Goal: Complete Application Form: Complete application form

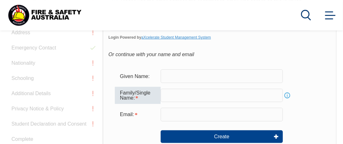
scroll to position [214, 0]
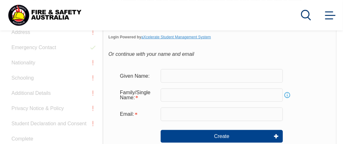
click at [169, 74] on input "text" at bounding box center [222, 75] width 122 height 13
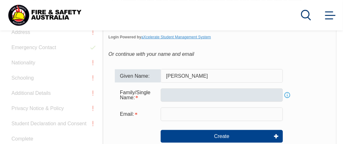
type input "[PERSON_NAME]"
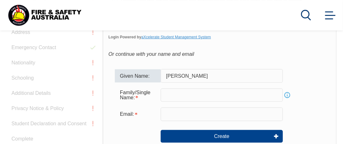
click at [169, 98] on input "text" at bounding box center [222, 95] width 122 height 13
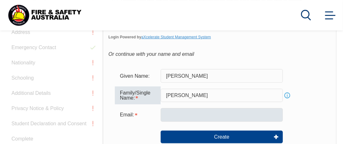
type input "[PERSON_NAME]"
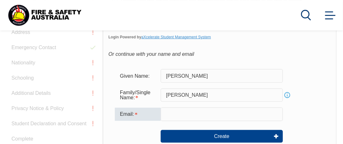
click at [178, 117] on input "email" at bounding box center [222, 114] width 122 height 13
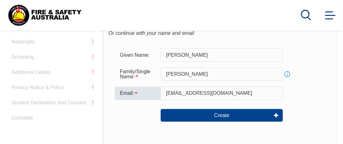
scroll to position [245, 0]
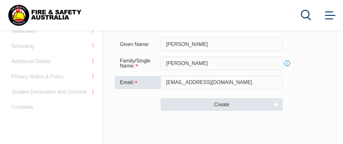
type input "[EMAIL_ADDRESS][DOMAIN_NAME]"
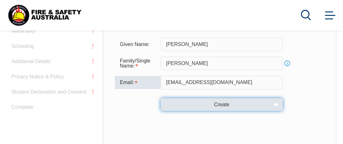
click at [213, 106] on button "Create" at bounding box center [222, 105] width 122 height 13
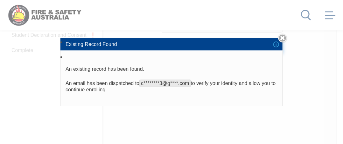
scroll to position [309, 0]
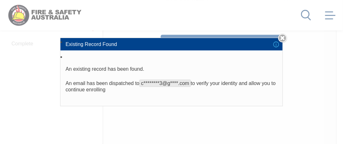
click at [285, 37] on link "Close" at bounding box center [282, 38] width 9 height 9
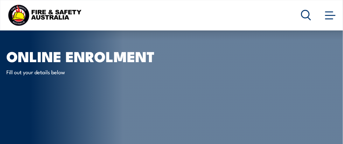
scroll to position [0, 0]
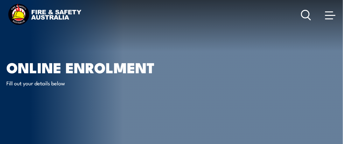
type input "[PERSON_NAME]"
type input "2KKFMJKP2J"
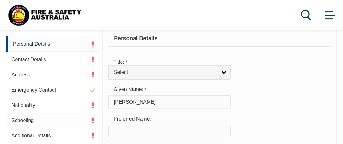
scroll to position [186, 0]
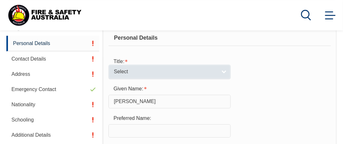
click at [223, 72] on link "Select" at bounding box center [169, 72] width 122 height 14
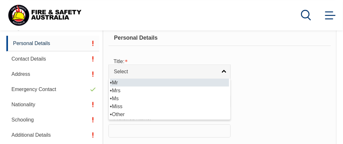
click at [118, 83] on li "Mr" at bounding box center [169, 83] width 119 height 8
select select "Mr"
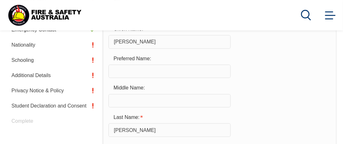
scroll to position [249, 0]
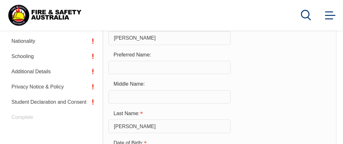
click at [119, 69] on input "text" at bounding box center [169, 67] width 122 height 13
click at [118, 42] on input "CHRISTOPHER" at bounding box center [169, 38] width 122 height 13
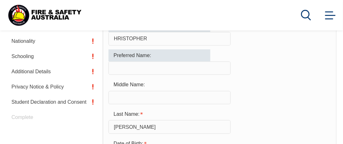
type input "CHRISTOPHER"
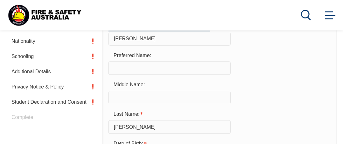
click at [124, 70] on input "text" at bounding box center [169, 68] width 122 height 13
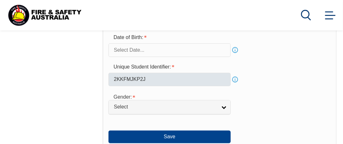
scroll to position [345, 0]
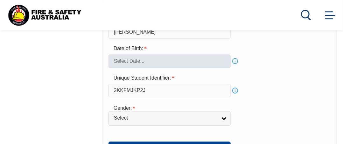
type input "[PERSON_NAME]"
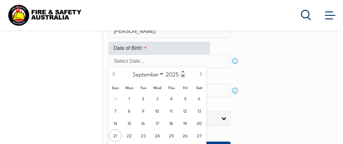
click at [118, 59] on input "text" at bounding box center [169, 61] width 122 height 13
click at [128, 99] on span "1" at bounding box center [129, 99] width 12 height 12
type input "September 1, 2025"
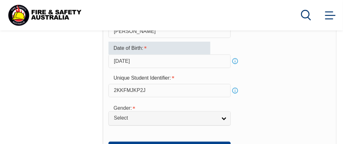
drag, startPoint x: 161, startPoint y: 60, endPoint x: 112, endPoint y: 59, distance: 49.9
click at [112, 59] on input "September 1, 2025" at bounding box center [169, 61] width 122 height 13
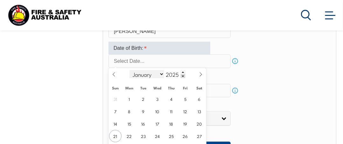
click at [161, 74] on select "January February March April May June July August September October November De…" at bounding box center [146, 74] width 35 height 8
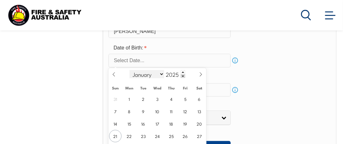
select select "3"
click at [129, 70] on select "January February March April May June July August September October November De…" at bounding box center [146, 74] width 35 height 8
click at [183, 72] on span at bounding box center [183, 73] width 4 height 4
click at [183, 76] on span at bounding box center [183, 76] width 4 height 4
click at [182, 76] on span at bounding box center [183, 76] width 4 height 4
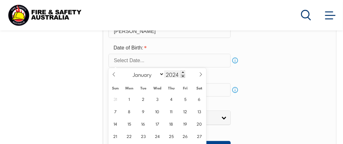
click at [182, 76] on span at bounding box center [183, 76] width 4 height 4
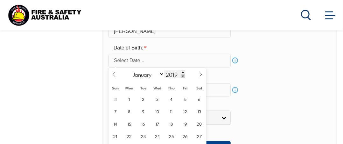
click at [182, 76] on span at bounding box center [183, 76] width 4 height 4
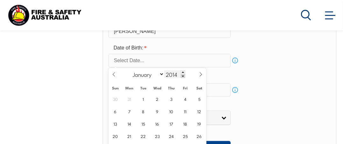
click at [182, 76] on span at bounding box center [183, 76] width 4 height 4
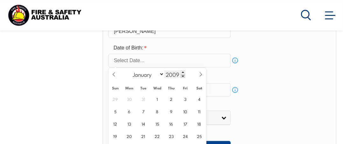
click at [182, 76] on span at bounding box center [183, 76] width 4 height 4
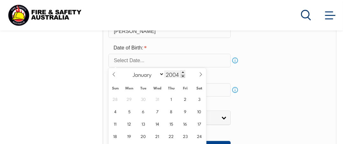
click at [182, 76] on span at bounding box center [183, 76] width 4 height 4
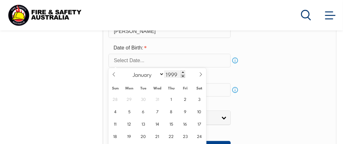
click at [182, 76] on span at bounding box center [183, 76] width 4 height 4
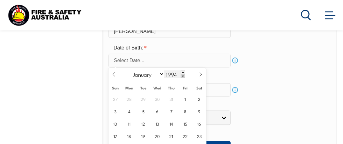
click at [182, 76] on span at bounding box center [183, 76] width 4 height 4
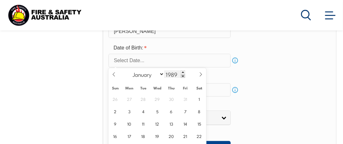
click at [182, 76] on span at bounding box center [183, 76] width 4 height 4
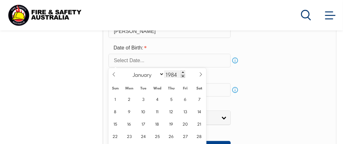
click at [182, 76] on span at bounding box center [183, 76] width 4 height 4
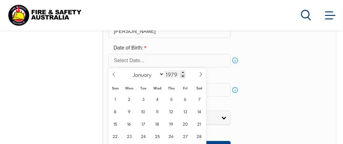
click at [182, 76] on span at bounding box center [183, 76] width 4 height 4
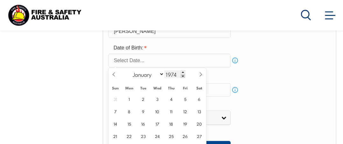
click at [182, 76] on span at bounding box center [183, 76] width 4 height 4
type input "1973"
click at [114, 99] on span "1" at bounding box center [115, 99] width 12 height 12
type input "April 1, 1973"
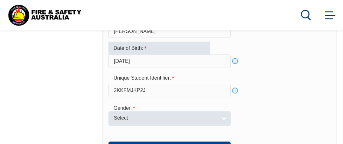
click at [225, 118] on link "Select" at bounding box center [169, 119] width 122 height 14
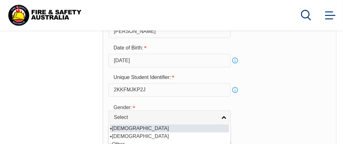
click at [124, 128] on li "[DEMOGRAPHIC_DATA]" at bounding box center [169, 129] width 119 height 8
select select "M"
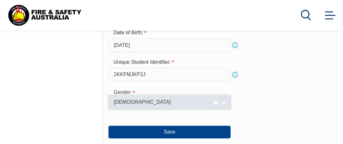
scroll to position [376, 0]
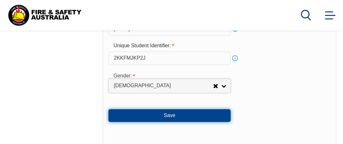
click at [174, 115] on button "Save" at bounding box center [169, 116] width 122 height 13
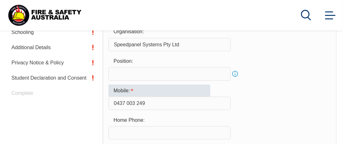
scroll to position [281, 0]
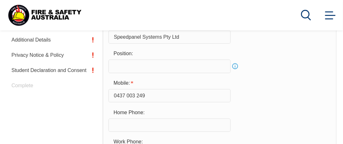
click at [115, 66] on input "text" at bounding box center [169, 66] width 122 height 13
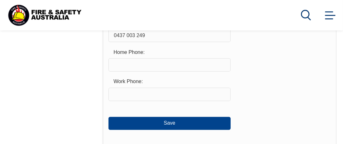
scroll to position [345, 0]
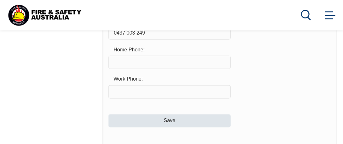
type input "Forklift Driver"
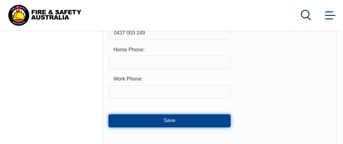
click at [172, 120] on button "Save" at bounding box center [169, 121] width 122 height 13
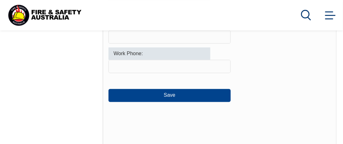
scroll to position [371, 0]
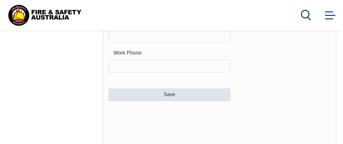
type input "0437003249"
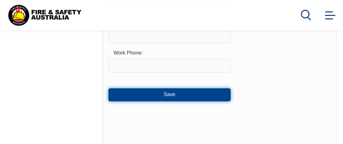
click at [169, 95] on button "Save" at bounding box center [169, 95] width 122 height 13
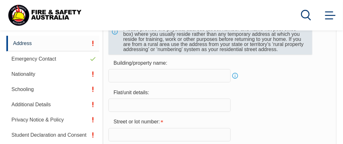
scroll to position [217, 0]
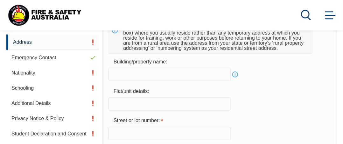
click at [115, 104] on input "text" at bounding box center [169, 104] width 122 height 13
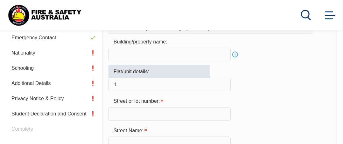
scroll to position [281, 0]
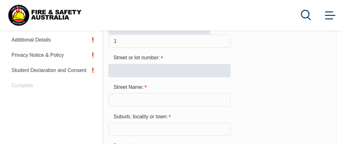
type input "1"
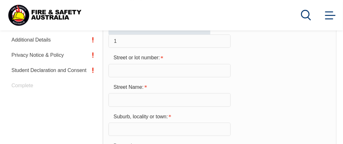
click at [118, 71] on input "text" at bounding box center [169, 70] width 122 height 13
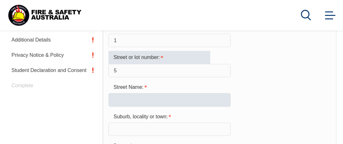
type input "5"
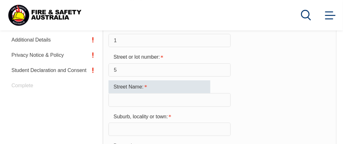
click at [121, 101] on input "text" at bounding box center [169, 99] width 122 height 13
type input "Neilson Street"
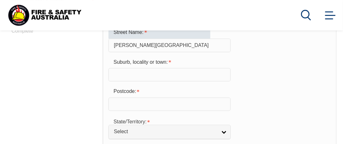
scroll to position [345, 0]
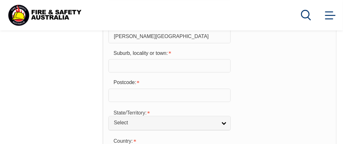
click at [118, 66] on input "text" at bounding box center [169, 65] width 122 height 13
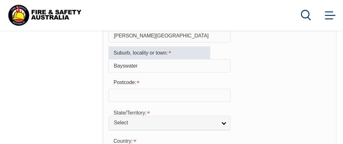
type input "Bayswater"
click at [217, 80] on div "Postcode:" at bounding box center [219, 90] width 222 height 26
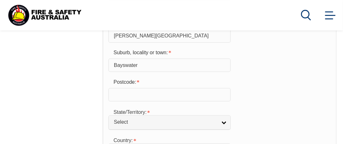
click at [123, 95] on input "text" at bounding box center [169, 94] width 122 height 13
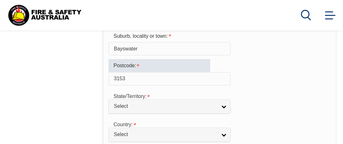
scroll to position [376, 0]
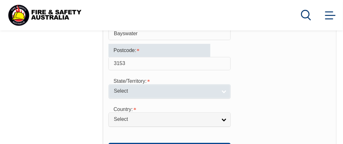
type input "3153"
click at [134, 91] on span "Select" at bounding box center [165, 91] width 103 height 7
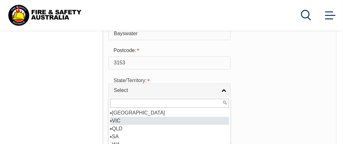
click at [117, 121] on li "VIC" at bounding box center [169, 121] width 119 height 8
select select "VIC"
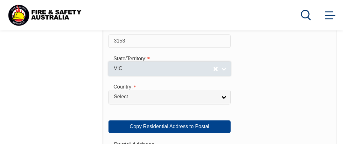
scroll to position [408, 0]
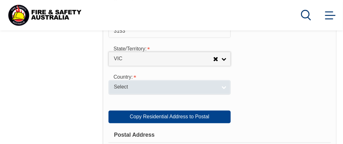
click at [221, 88] on link "Select" at bounding box center [169, 87] width 122 height 14
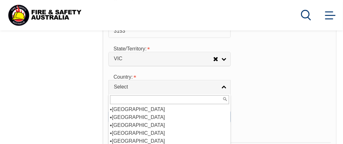
scroll to position [95, 0]
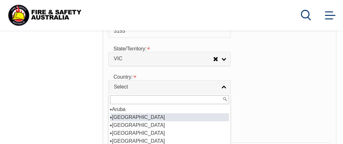
click at [126, 116] on li "[GEOGRAPHIC_DATA]" at bounding box center [169, 118] width 119 height 8
select select "1101"
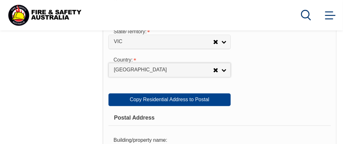
scroll to position [472, 0]
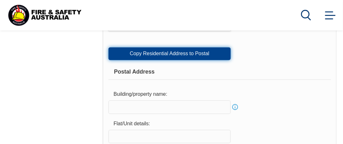
click at [182, 55] on link "Copy Residential Address to Postal" at bounding box center [169, 53] width 122 height 13
type input "1"
type input "5"
type input "Neilson Street"
type input "Bayswater"
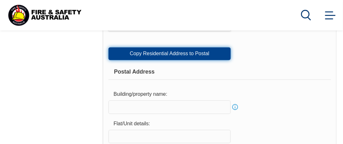
select select "VIC"
type input "3153"
select select "1101"
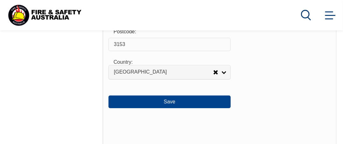
scroll to position [758, 0]
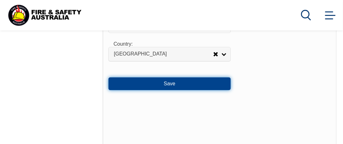
click at [174, 82] on button "Save" at bounding box center [169, 84] width 122 height 13
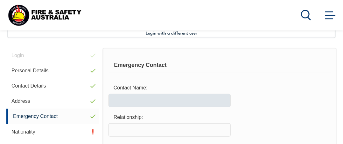
scroll to position [154, 0]
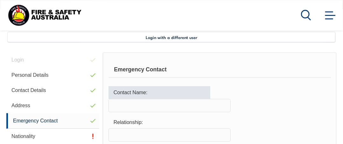
click at [113, 106] on input "text" at bounding box center [169, 105] width 122 height 13
type input "Leanne Brennan"
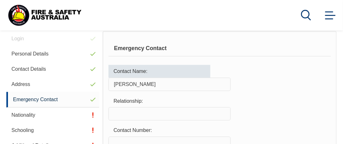
scroll to position [186, 0]
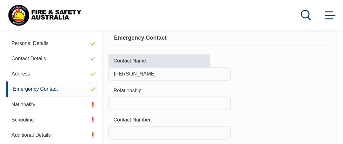
click at [117, 104] on input "text" at bounding box center [169, 103] width 122 height 13
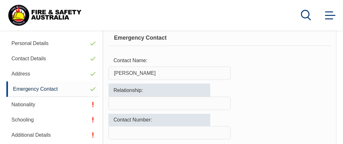
type input "SIster"
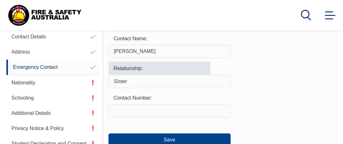
scroll to position [217, 0]
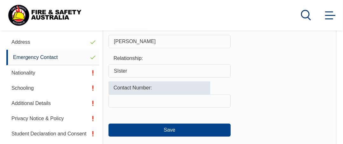
click at [114, 102] on input "text" at bounding box center [169, 101] width 122 height 13
type input "0439 657 787"
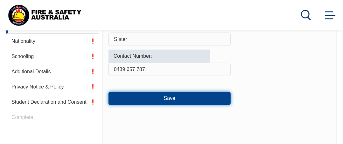
click at [173, 99] on button "Save" at bounding box center [169, 98] width 122 height 13
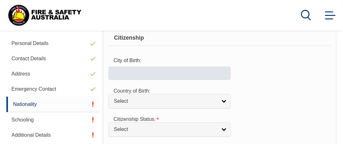
scroll to position [186, 0]
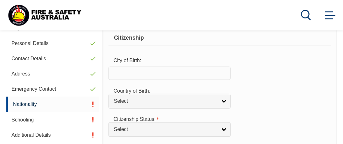
click at [116, 73] on input "text" at bounding box center [169, 73] width 122 height 13
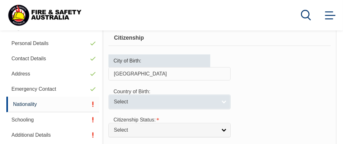
type input "Melbourne"
click at [225, 101] on link "Select" at bounding box center [169, 102] width 122 height 14
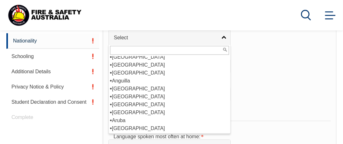
scroll to position [43, 0]
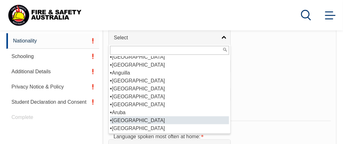
click at [125, 120] on li "[GEOGRAPHIC_DATA]" at bounding box center [169, 121] width 119 height 8
select select "1101"
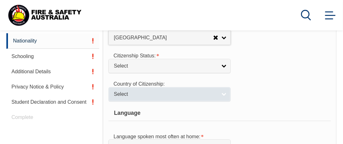
click at [223, 95] on link "Select" at bounding box center [169, 94] width 122 height 14
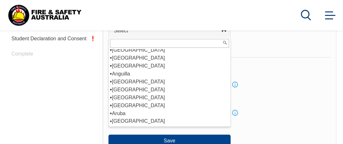
scroll to position [51, 0]
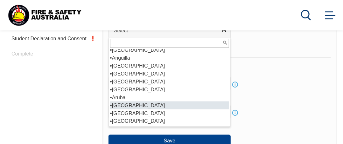
click at [125, 105] on li "[GEOGRAPHIC_DATA]" at bounding box center [169, 106] width 119 height 8
select select "1101"
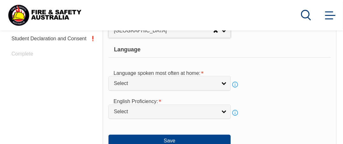
scroll to position [345, 0]
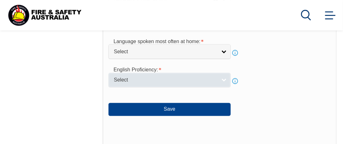
click at [138, 79] on span "Select" at bounding box center [165, 80] width 103 height 7
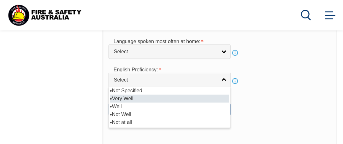
click at [128, 96] on li "Very Well" at bounding box center [169, 99] width 119 height 8
select select "1"
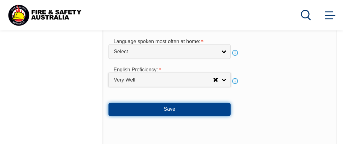
click at [170, 108] on button "Save" at bounding box center [169, 109] width 122 height 13
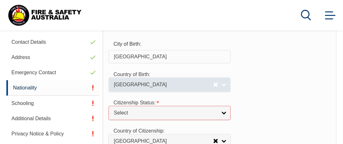
scroll to position [212, 0]
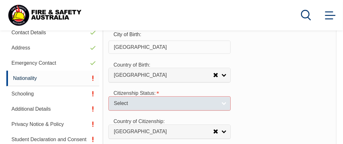
click at [223, 104] on link "Select" at bounding box center [169, 104] width 122 height 14
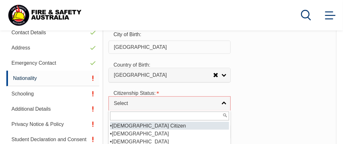
click at [140, 125] on li "[DEMOGRAPHIC_DATA] Citizen" at bounding box center [169, 126] width 119 height 8
select select "1"
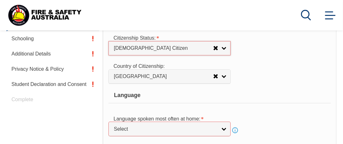
scroll to position [275, 0]
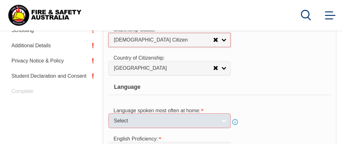
click at [223, 120] on link "Select" at bounding box center [169, 121] width 122 height 14
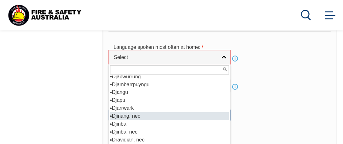
scroll to position [795, 0]
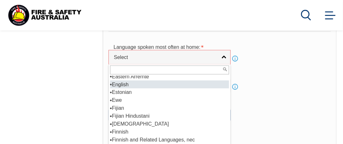
click at [123, 83] on li "English" at bounding box center [169, 85] width 119 height 8
select select "1201"
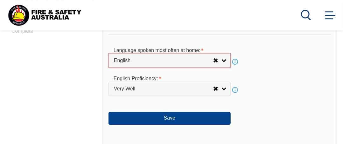
scroll to position [402, 0]
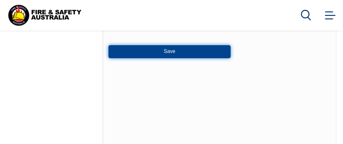
click at [170, 50] on button "Save" at bounding box center [169, 51] width 122 height 13
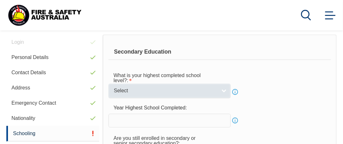
scroll to position [186, 0]
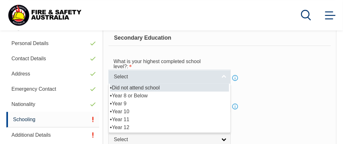
click at [224, 75] on link "Select" at bounding box center [169, 77] width 122 height 14
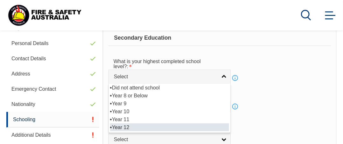
click at [127, 128] on li "Year 12" at bounding box center [169, 128] width 119 height 8
select select "12"
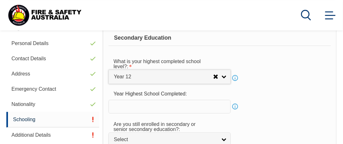
click at [123, 104] on input "text" at bounding box center [169, 106] width 122 height 13
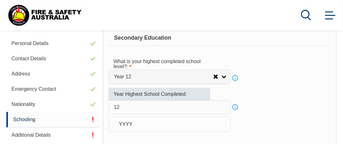
type input "1"
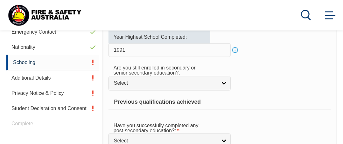
scroll to position [249, 0]
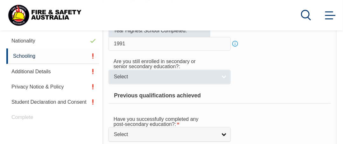
type input "1991"
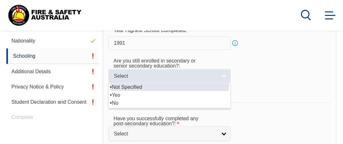
click at [223, 77] on link "Select" at bounding box center [169, 76] width 122 height 14
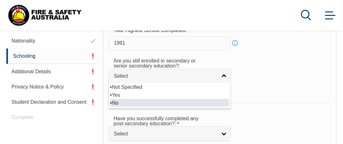
click at [115, 103] on li "No" at bounding box center [169, 103] width 119 height 8
select select "false"
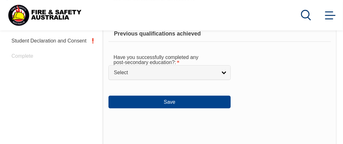
scroll to position [313, 0]
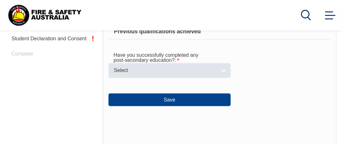
click at [224, 70] on link "Select" at bounding box center [169, 70] width 122 height 14
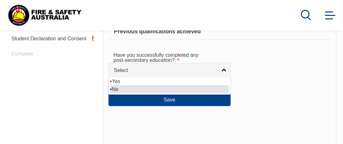
click at [120, 90] on li "No" at bounding box center [169, 90] width 119 height 8
select select "false"
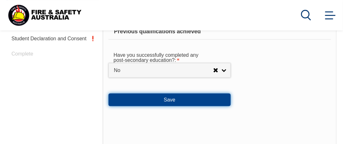
click at [173, 98] on button "Save" at bounding box center [169, 100] width 122 height 13
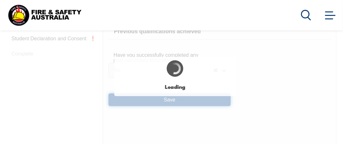
select select "false"
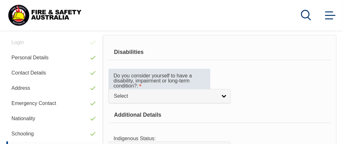
scroll to position [186, 0]
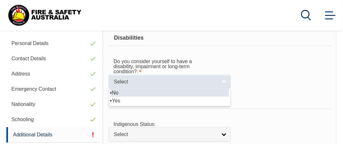
click at [224, 83] on link "Select" at bounding box center [169, 82] width 122 height 14
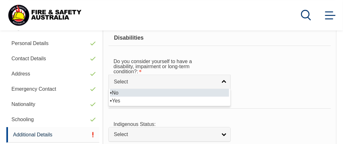
click at [114, 92] on li "No" at bounding box center [169, 93] width 119 height 8
select select "false"
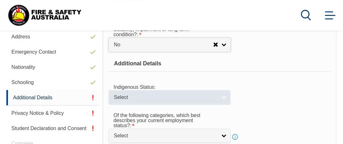
scroll to position [249, 0]
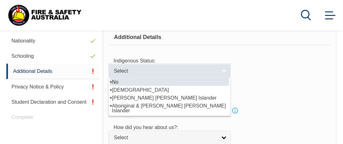
click at [223, 71] on link "Select" at bounding box center [169, 71] width 122 height 14
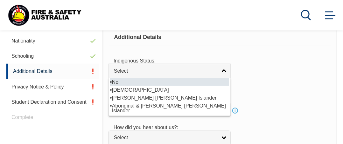
click at [119, 80] on li "No" at bounding box center [169, 82] width 119 height 8
select select "4"
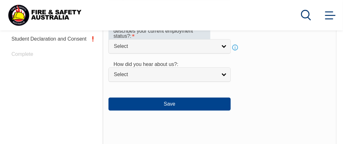
scroll to position [313, 0]
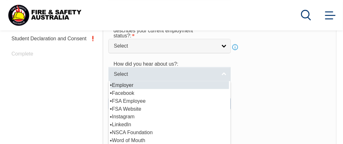
click at [225, 75] on link "Select" at bounding box center [169, 74] width 122 height 14
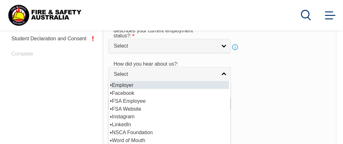
click at [122, 84] on li "Employer" at bounding box center [169, 85] width 119 height 8
select select "8019"
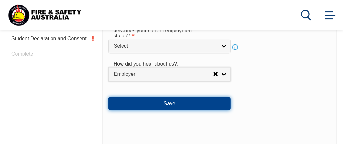
click at [153, 102] on button "Save" at bounding box center [169, 104] width 122 height 13
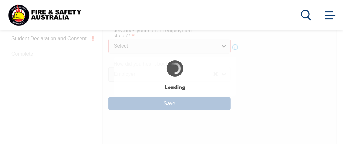
scroll to position [319, 0]
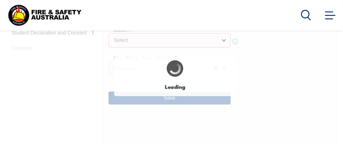
select select "false"
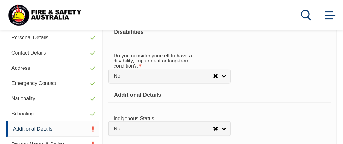
scroll to position [255, 0]
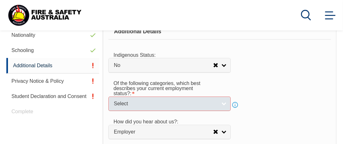
click at [133, 101] on span "Select" at bounding box center [165, 104] width 103 height 7
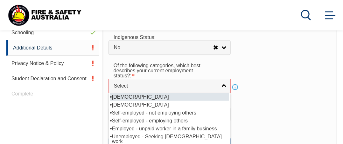
scroll to position [287, 0]
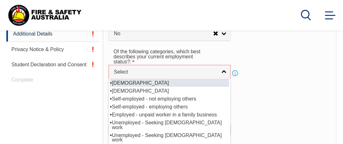
click at [134, 81] on li "[DEMOGRAPHIC_DATA]" at bounding box center [169, 83] width 119 height 8
select select "1"
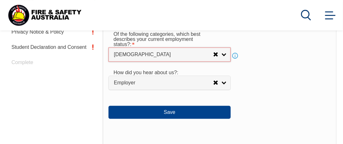
scroll to position [319, 0]
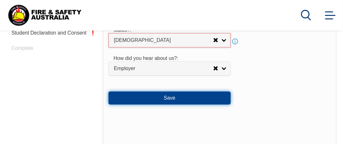
click at [164, 95] on button "Save" at bounding box center [169, 98] width 122 height 13
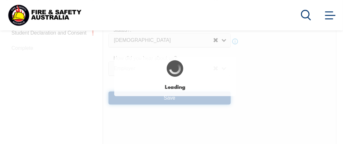
select select "false"
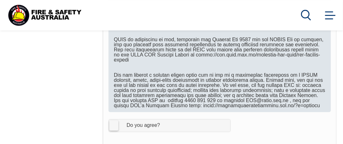
scroll to position [408, 0]
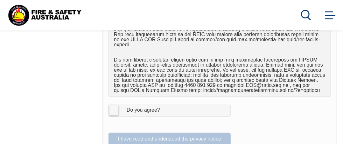
click at [113, 104] on label "I Agree Do you agree?" at bounding box center [169, 110] width 122 height 13
click at [165, 105] on input "I Agree Do you agree?" at bounding box center [170, 111] width 11 height 12
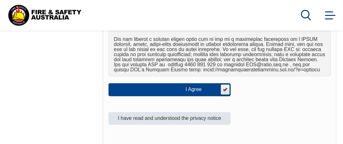
scroll to position [440, 0]
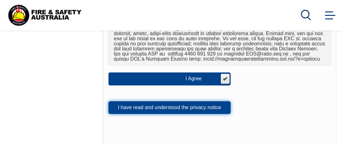
click at [159, 101] on button "I have read and understood the privacy notice" at bounding box center [169, 107] width 122 height 13
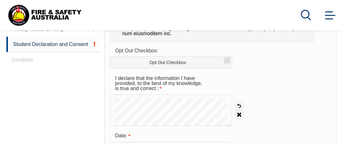
scroll to position [345, 0]
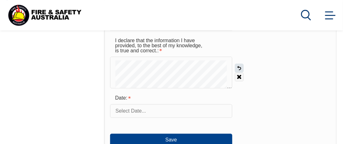
click at [238, 68] on link "Undo" at bounding box center [239, 68] width 9 height 9
click at [238, 67] on link "Undo" at bounding box center [239, 68] width 9 height 9
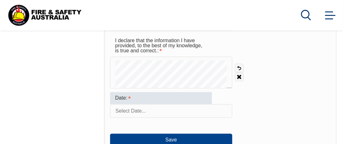
click at [137, 98] on div "Date:" at bounding box center [161, 99] width 102 height 12
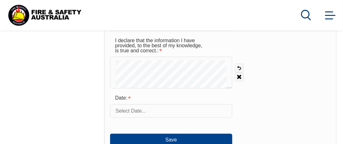
click at [148, 110] on input "text" at bounding box center [171, 111] width 122 height 13
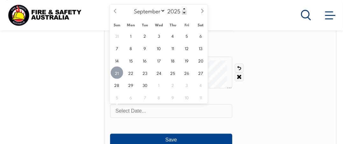
click at [116, 74] on span "21" at bounding box center [117, 73] width 12 height 12
type input "September 21, 2025"
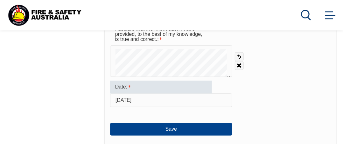
scroll to position [376, 0]
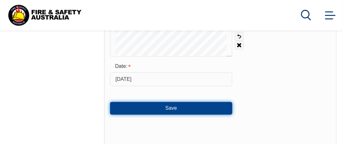
click at [171, 110] on button "Save" at bounding box center [171, 108] width 122 height 13
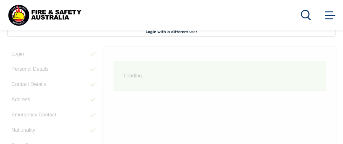
scroll to position [154, 0]
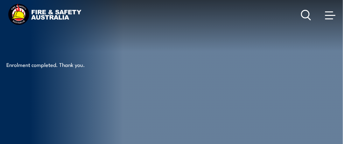
click at [326, 17] on span at bounding box center [330, 14] width 10 height 7
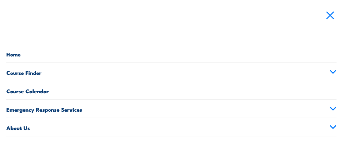
scroll to position [64, 0]
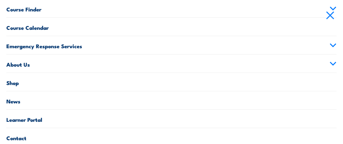
click at [36, 119] on link "Learner Portal" at bounding box center [171, 119] width 330 height 18
